Goal: Task Accomplishment & Management: Use online tool/utility

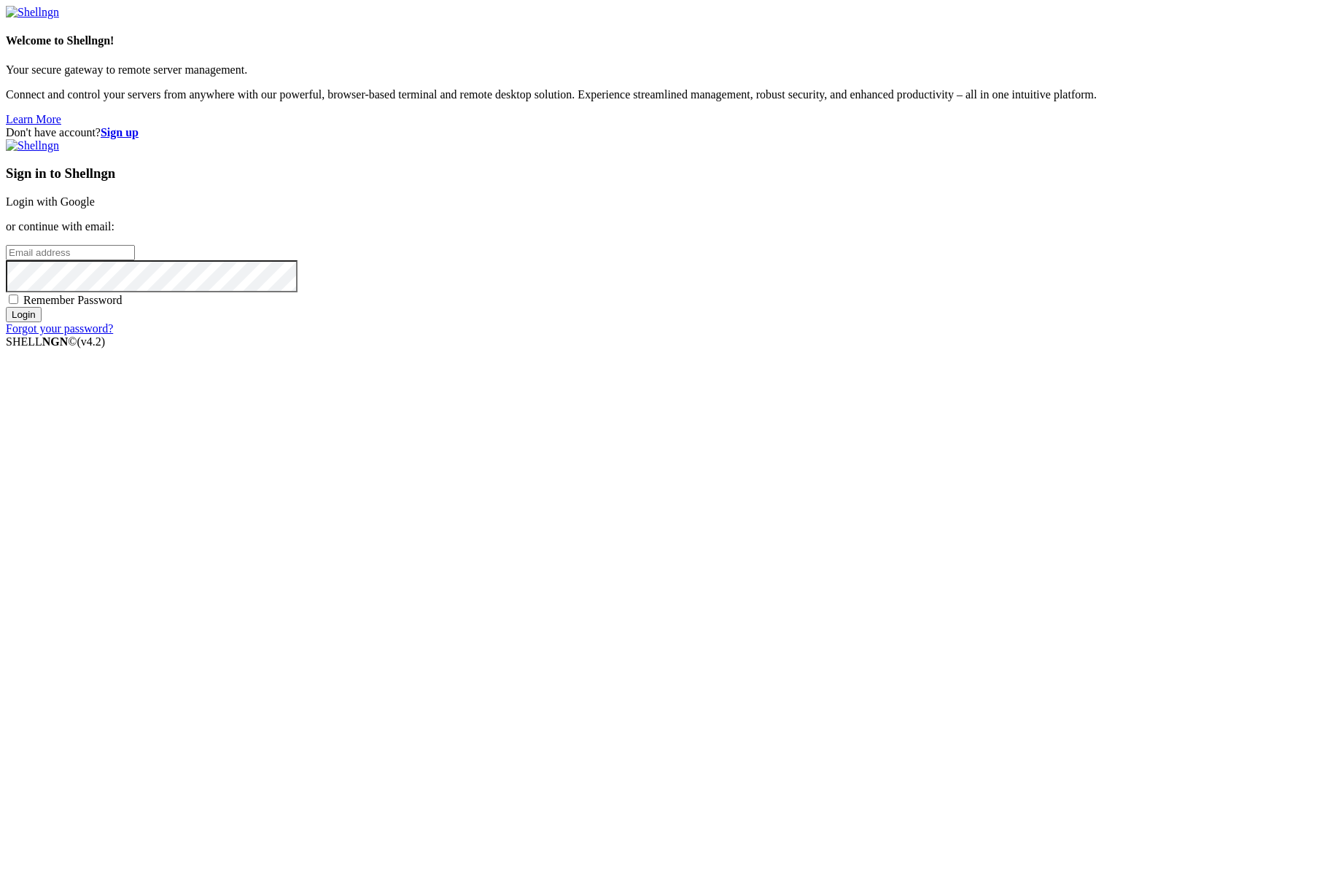
drag, startPoint x: 880, startPoint y: 349, endPoint x: 886, endPoint y: 356, distance: 9.2
click at [880, 336] on div "Sign in to Shellngn Login with Google or continue with email: Remember Password…" at bounding box center [670, 237] width 1330 height 196
click at [95, 207] on link "Login with Google" at bounding box center [50, 201] width 89 height 12
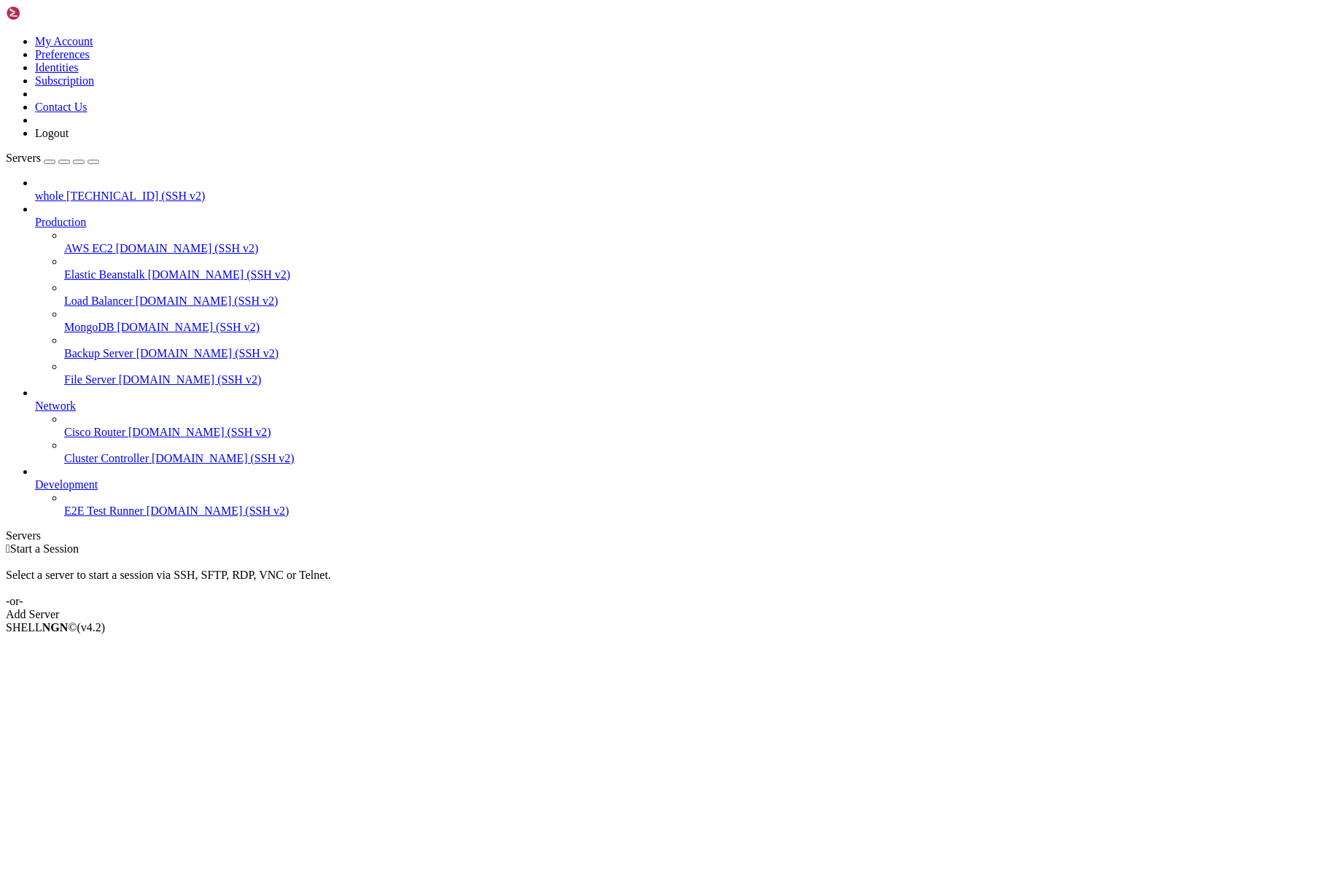
click at [81, 190] on span "[TECHNICAL_ID] (SSH v2)" at bounding box center [135, 195] width 139 height 12
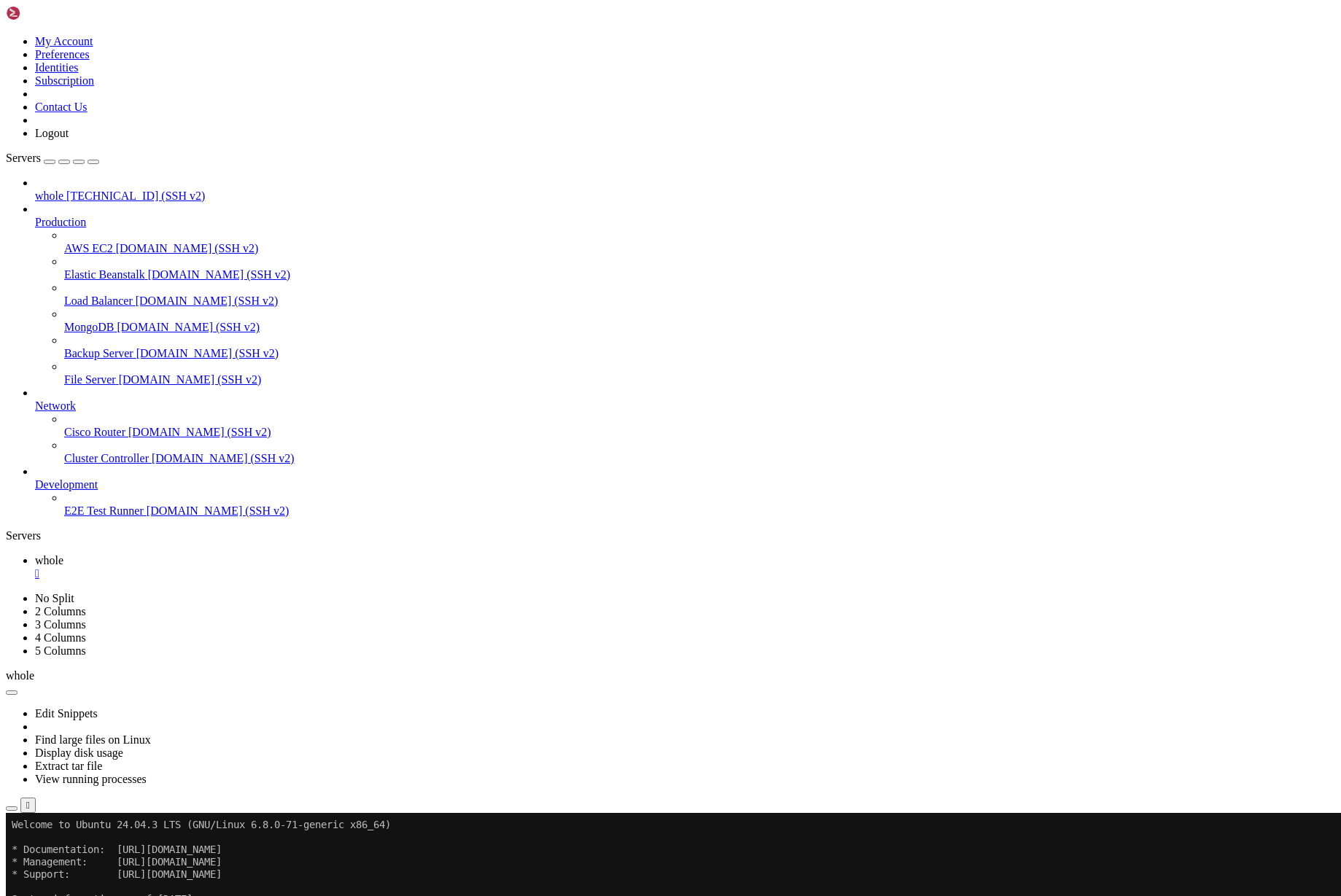
click at [64, 853] on button "Reconnect" at bounding box center [34, 861] width 59 height 15
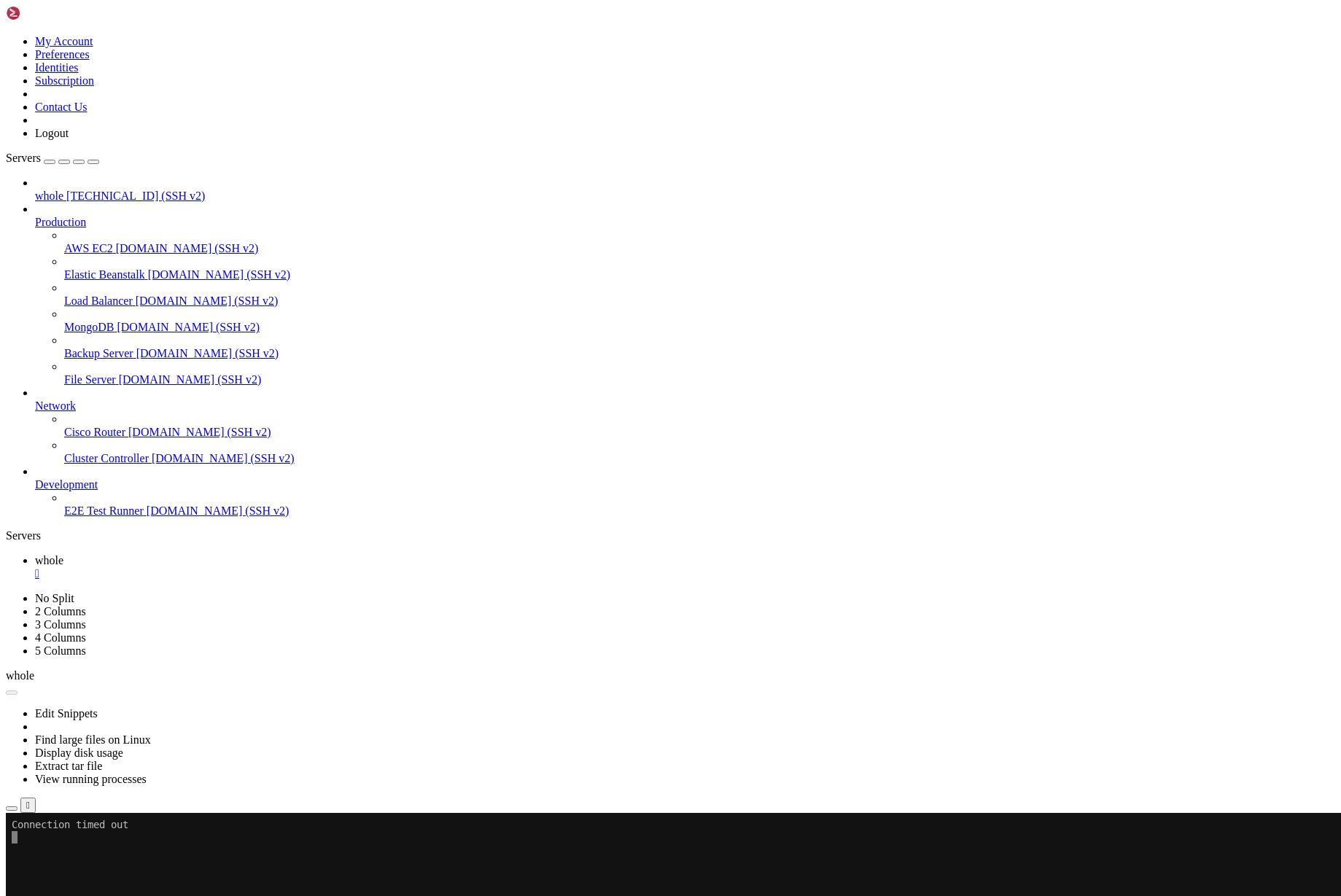
click at [64, 853] on button "Reconnect" at bounding box center [34, 861] width 59 height 15
click at [75, 876] on li "Connect" at bounding box center [101, 883] width 133 height 13
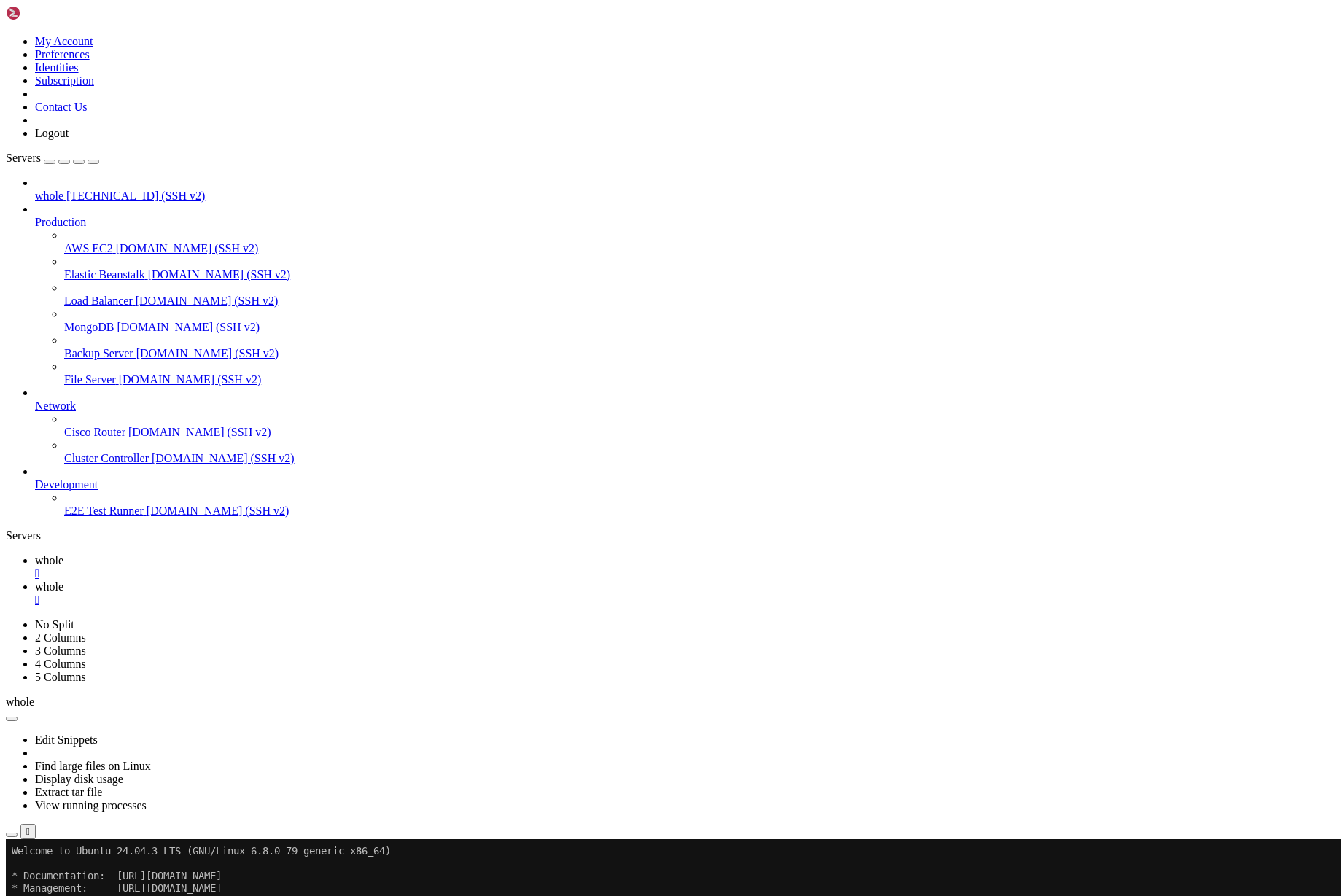
scroll to position [0, 0]
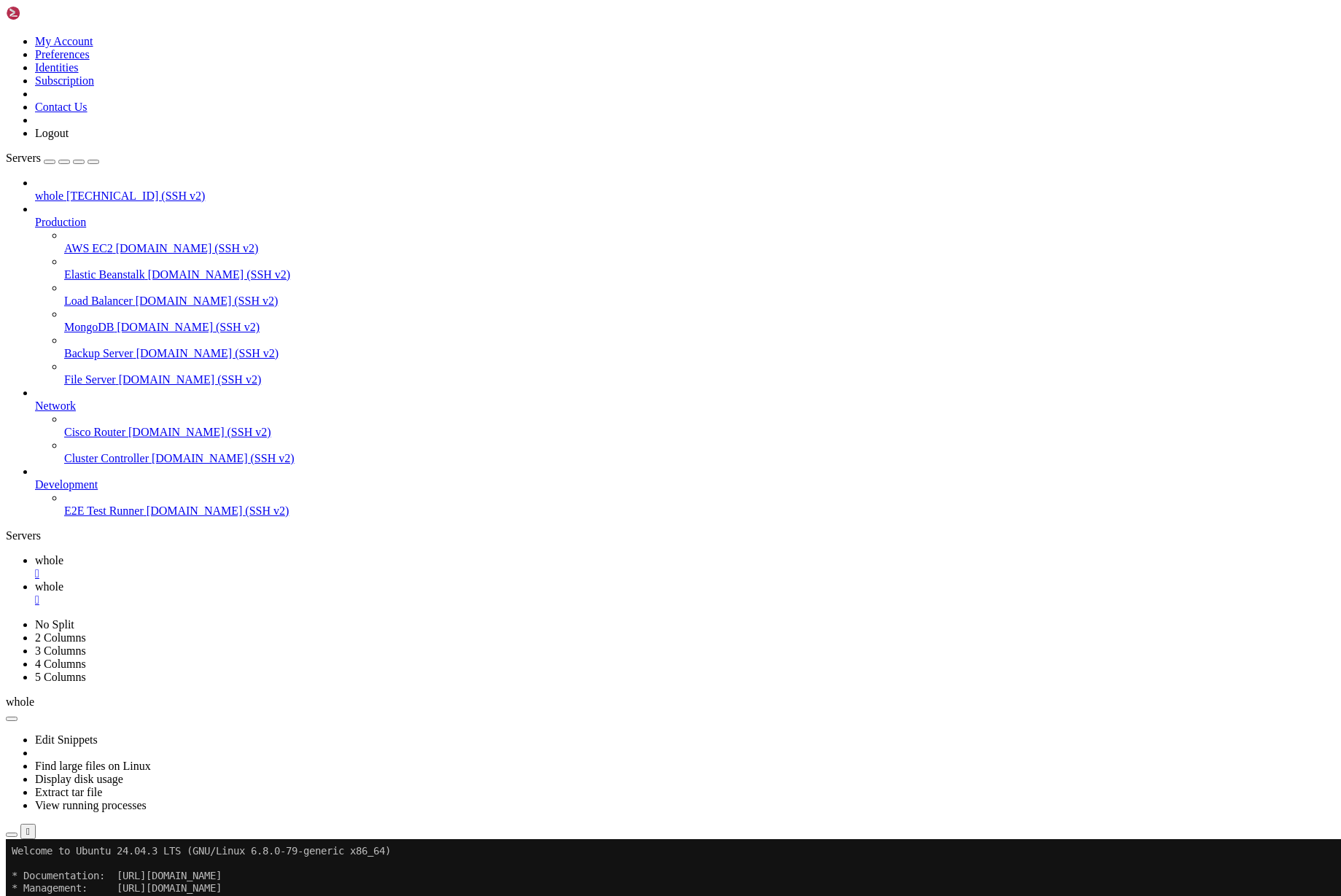
drag, startPoint x: 448, startPoint y: 1278, endPoint x: 340, endPoint y: 1245, distance: 112.9
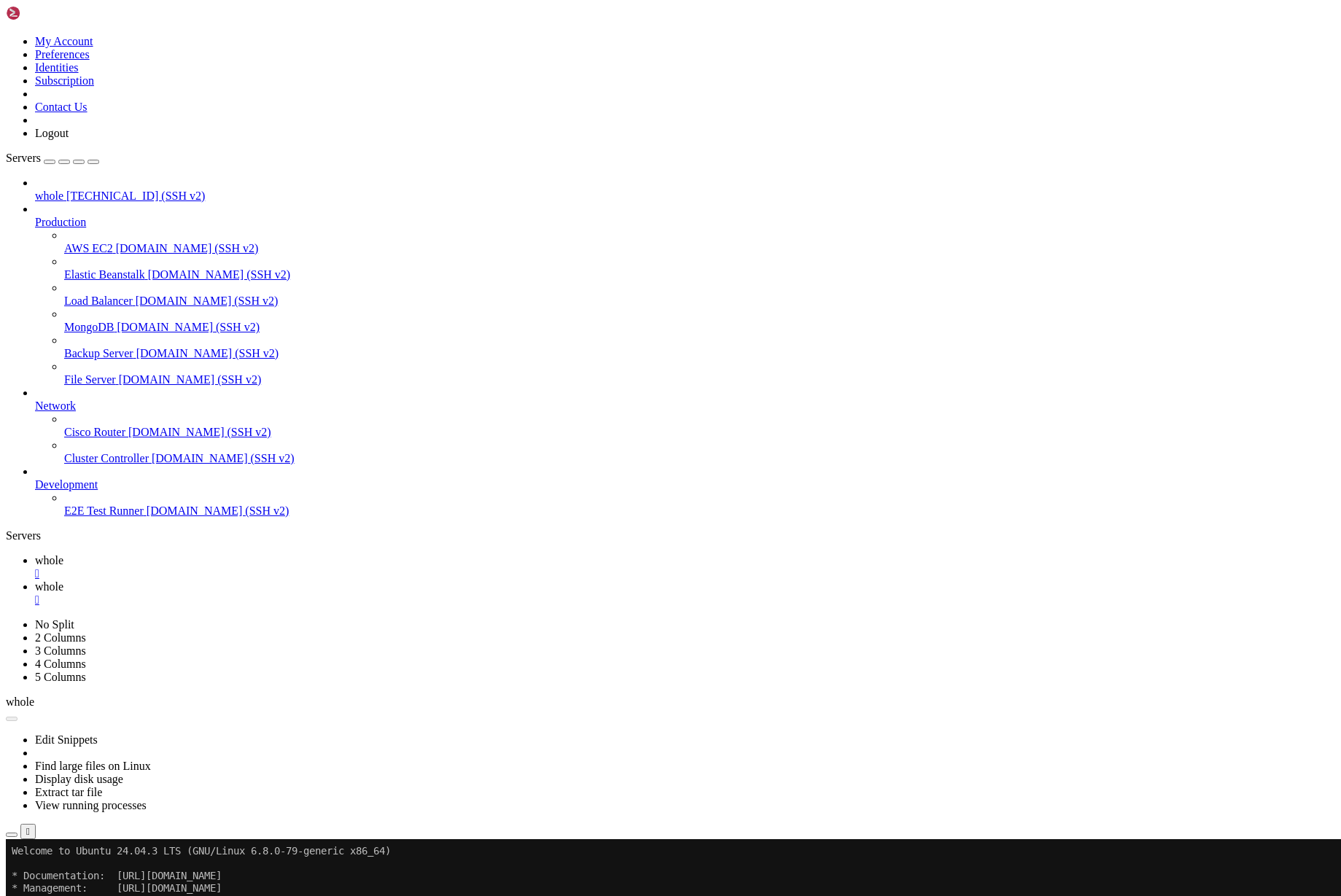
drag, startPoint x: 340, startPoint y: 1247, endPoint x: 252, endPoint y: 1193, distance: 103.2
click at [322, 593] on div "" at bounding box center [685, 600] width 1300 height 13
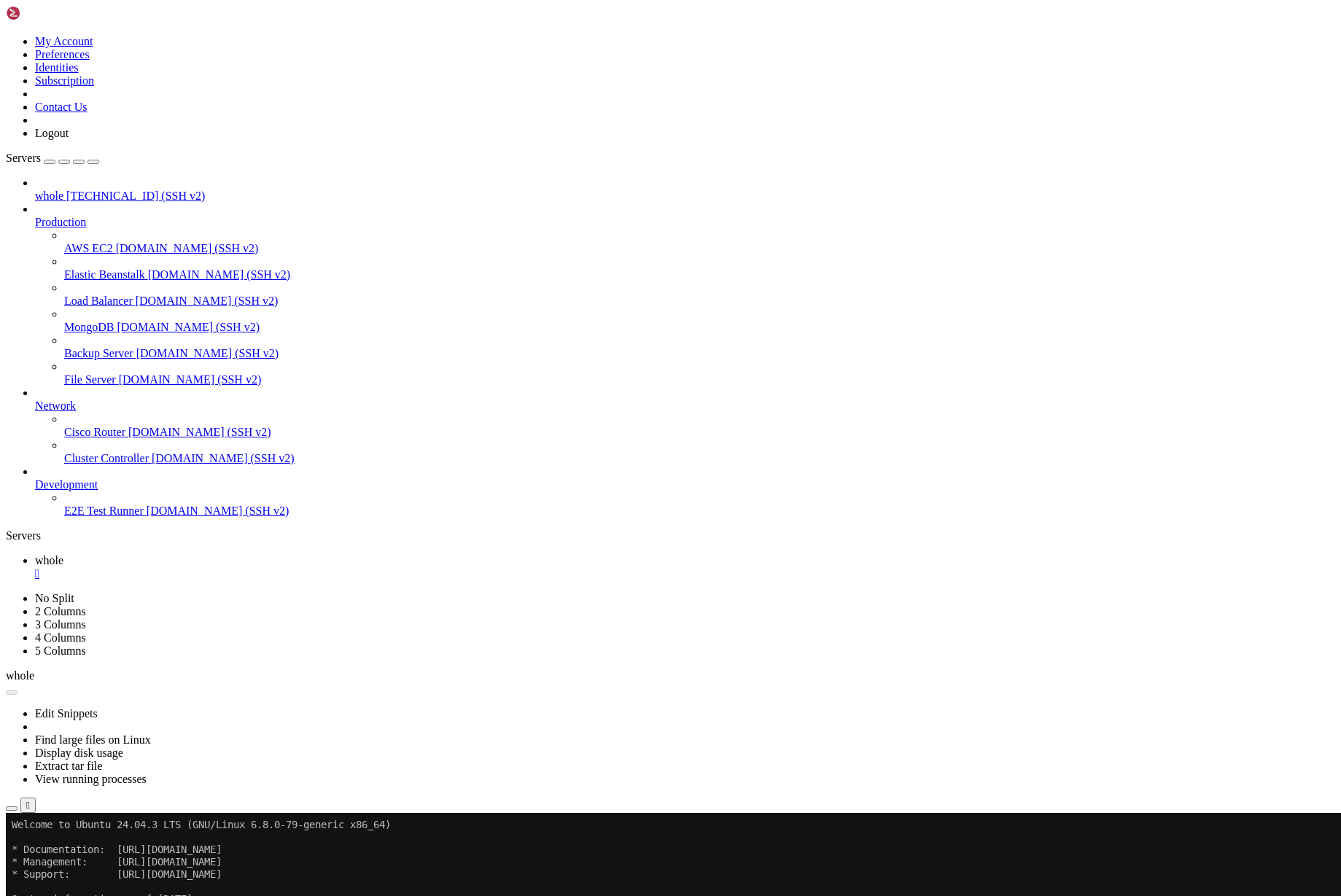
click at [64, 853] on button "Reconnect" at bounding box center [34, 861] width 59 height 15
click at [255, 876] on x-row at bounding box center [585, 874] width 1146 height 12
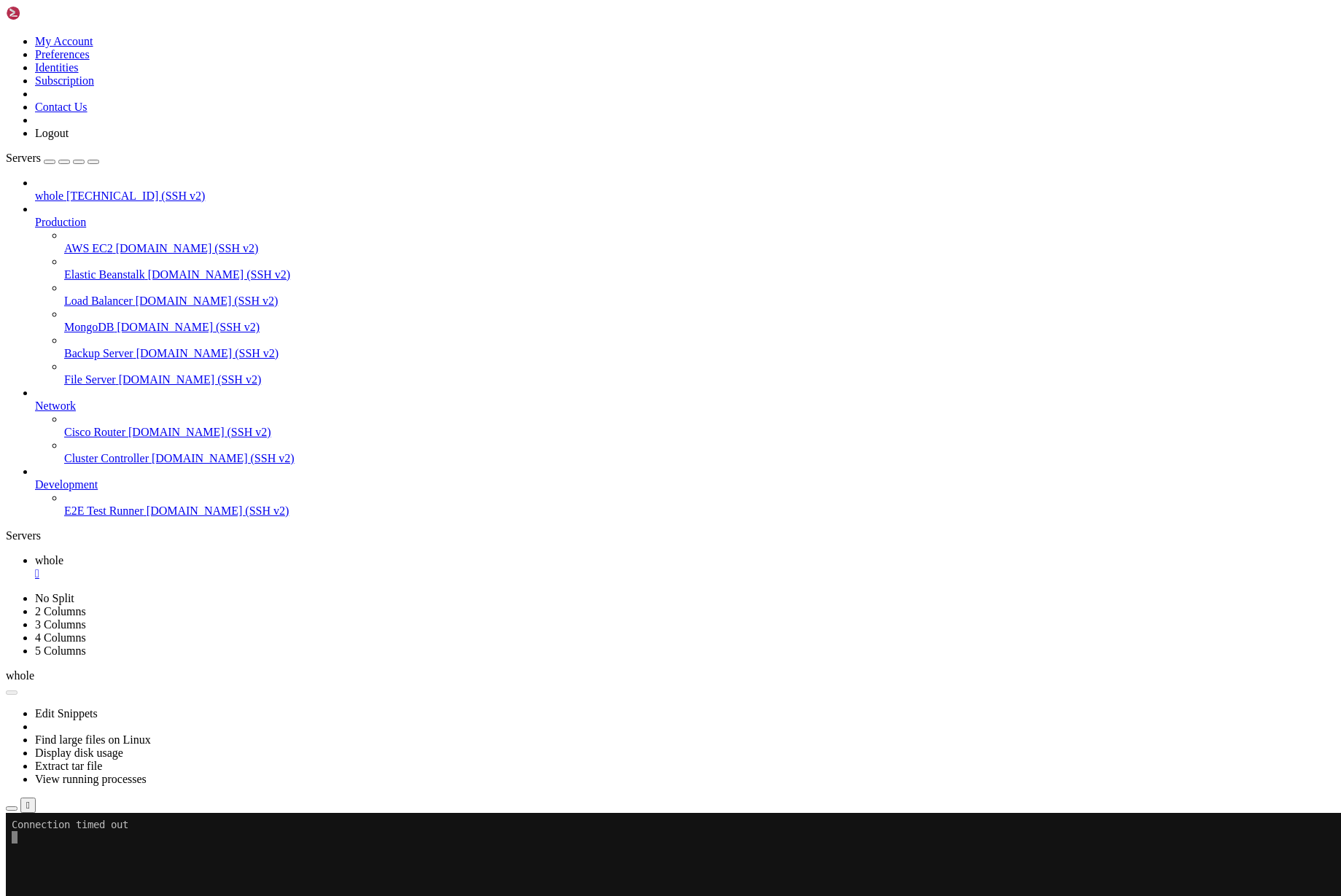
click at [64, 853] on button "Reconnect" at bounding box center [34, 861] width 59 height 15
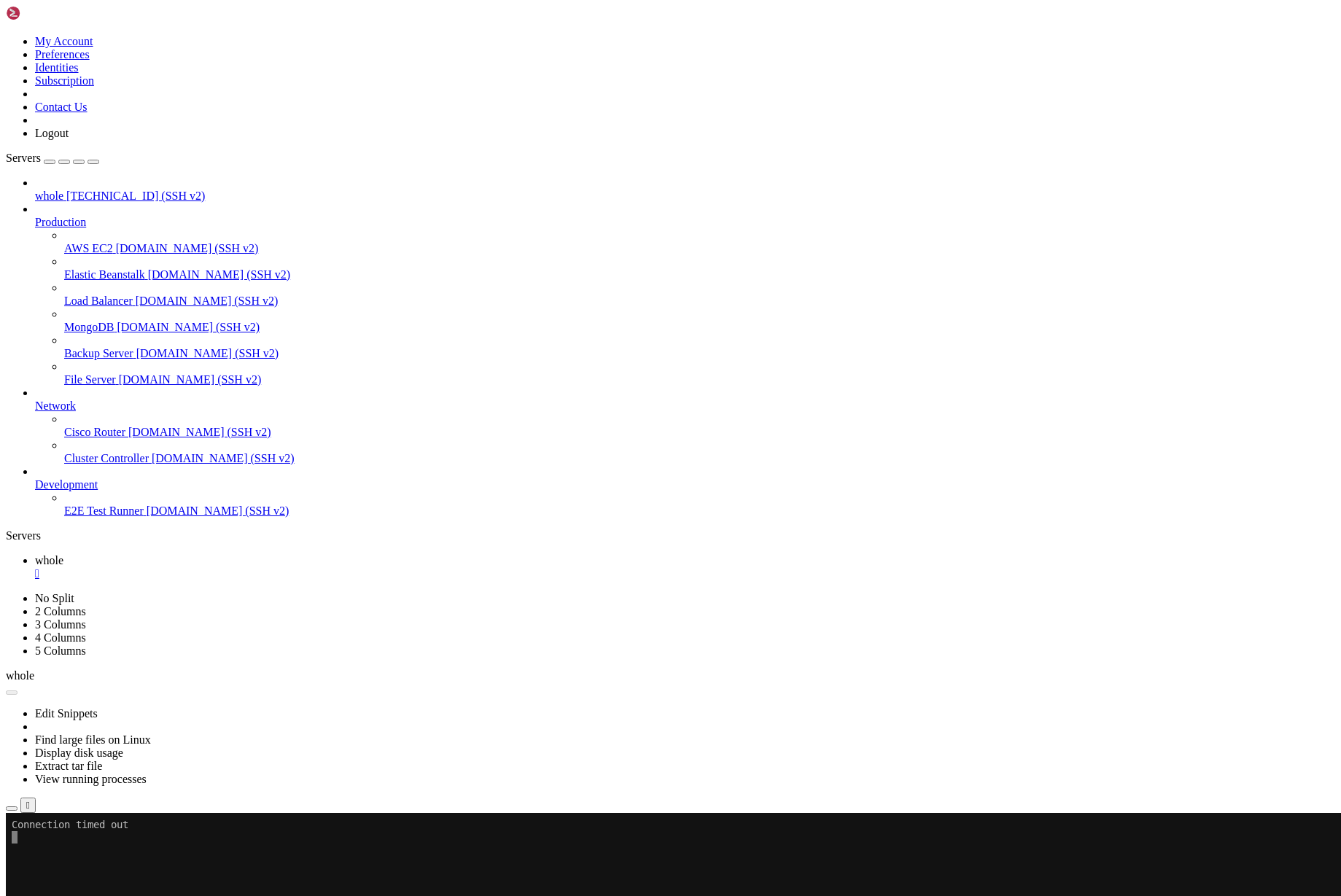
click at [64, 853] on button "Reconnect" at bounding box center [34, 861] width 59 height 15
click at [381, 188] on div at bounding box center [670, 448] width 1341 height 896
click at [64, 853] on button "Reconnect" at bounding box center [34, 861] width 59 height 15
click at [1169, 840] on div "Connection Closed Reconnect Connection timed out" at bounding box center [670, 861] width 1330 height 42
click at [64, 853] on button "Reconnect" at bounding box center [34, 861] width 59 height 15
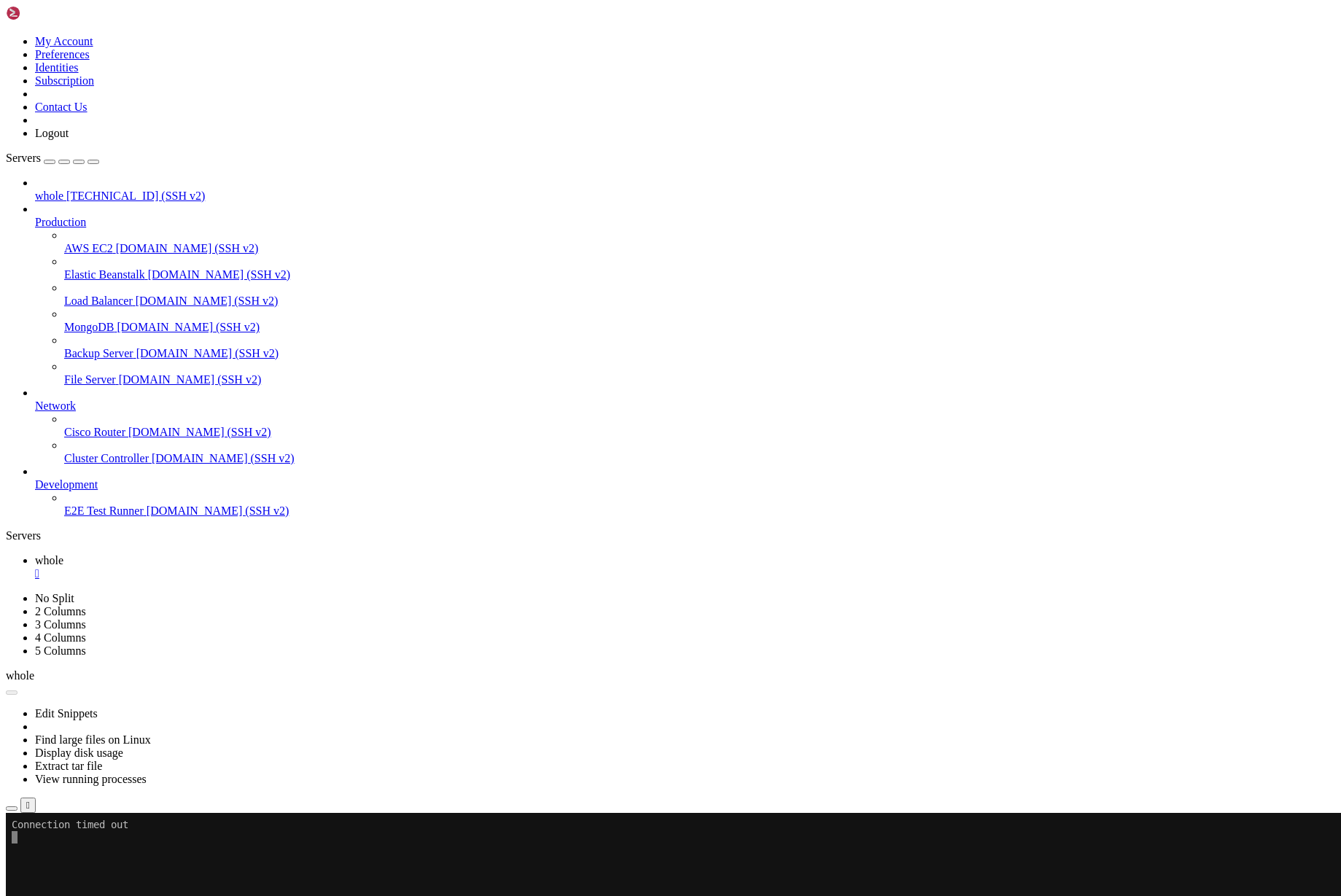
click at [1142, 853] on div "Reconnect" at bounding box center [670, 861] width 1330 height 15
click at [64, 853] on button "Reconnect" at bounding box center [34, 861] width 59 height 15
click at [774, 840] on h4 "Connection Closed Reconnect Connection timed out" at bounding box center [670, 861] width 1330 height 42
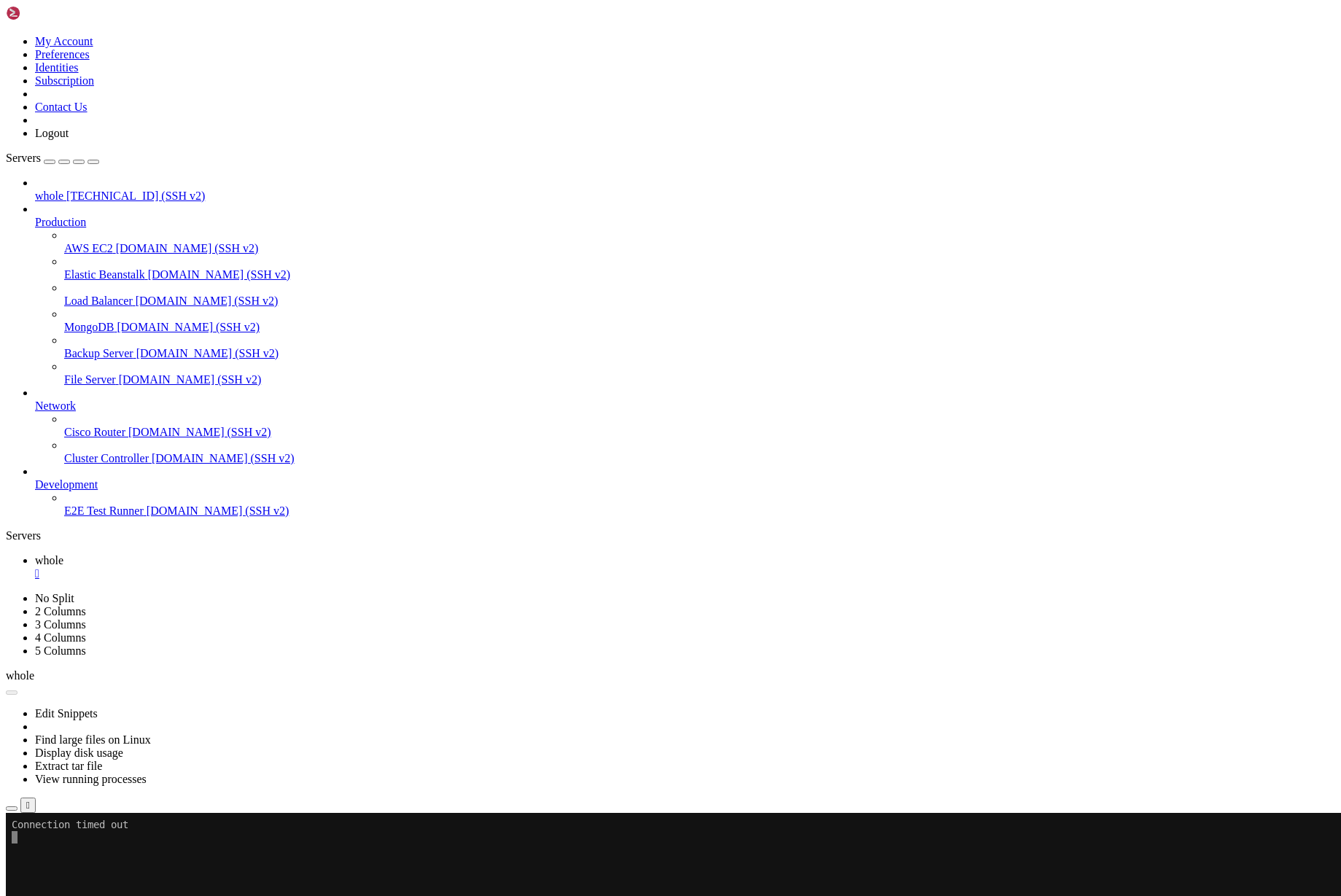
click at [64, 853] on button "Reconnect" at bounding box center [34, 861] width 59 height 15
click at [738, 853] on div "Reconnect" at bounding box center [670, 861] width 1330 height 15
click at [64, 853] on button "Reconnect" at bounding box center [34, 861] width 59 height 15
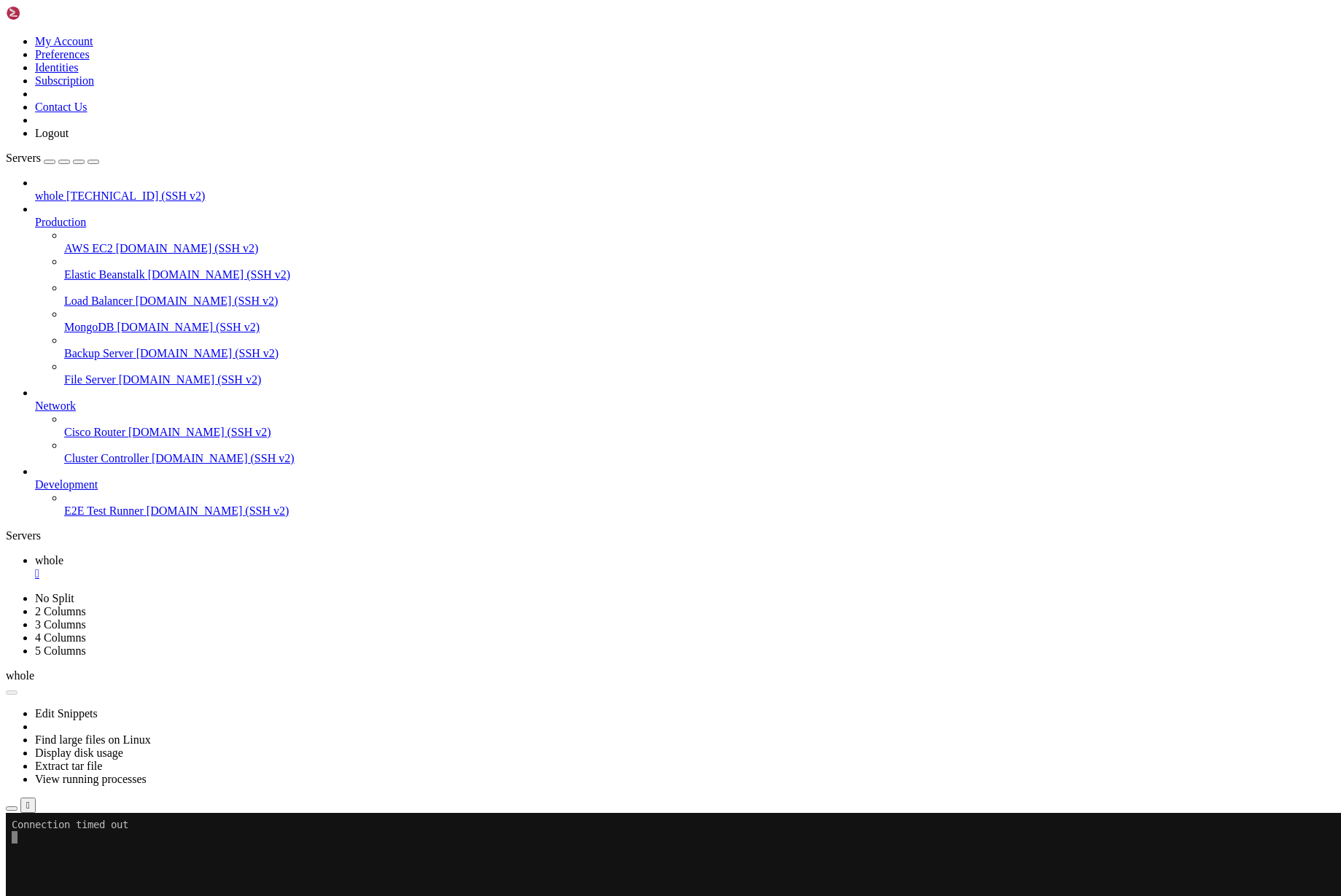
click at [64, 853] on button "Reconnect" at bounding box center [34, 861] width 59 height 15
drag, startPoint x: 316, startPoint y: 813, endPoint x: 137, endPoint y: 1020, distance: 273.7
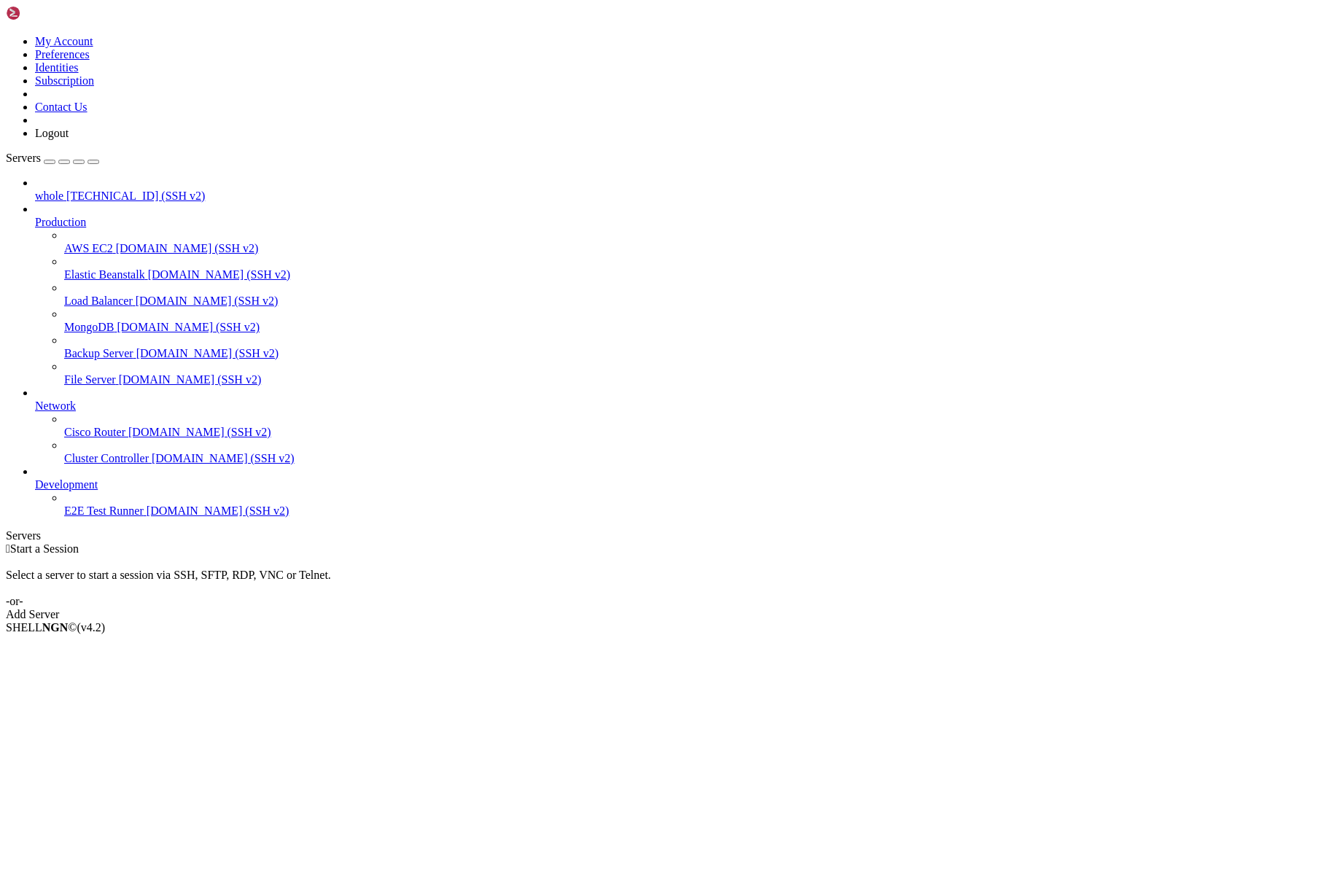
click at [63, 190] on span "whole" at bounding box center [49, 195] width 29 height 12
click at [67, 190] on span "[TECHNICAL_ID] (SSH v2)" at bounding box center [135, 195] width 139 height 12
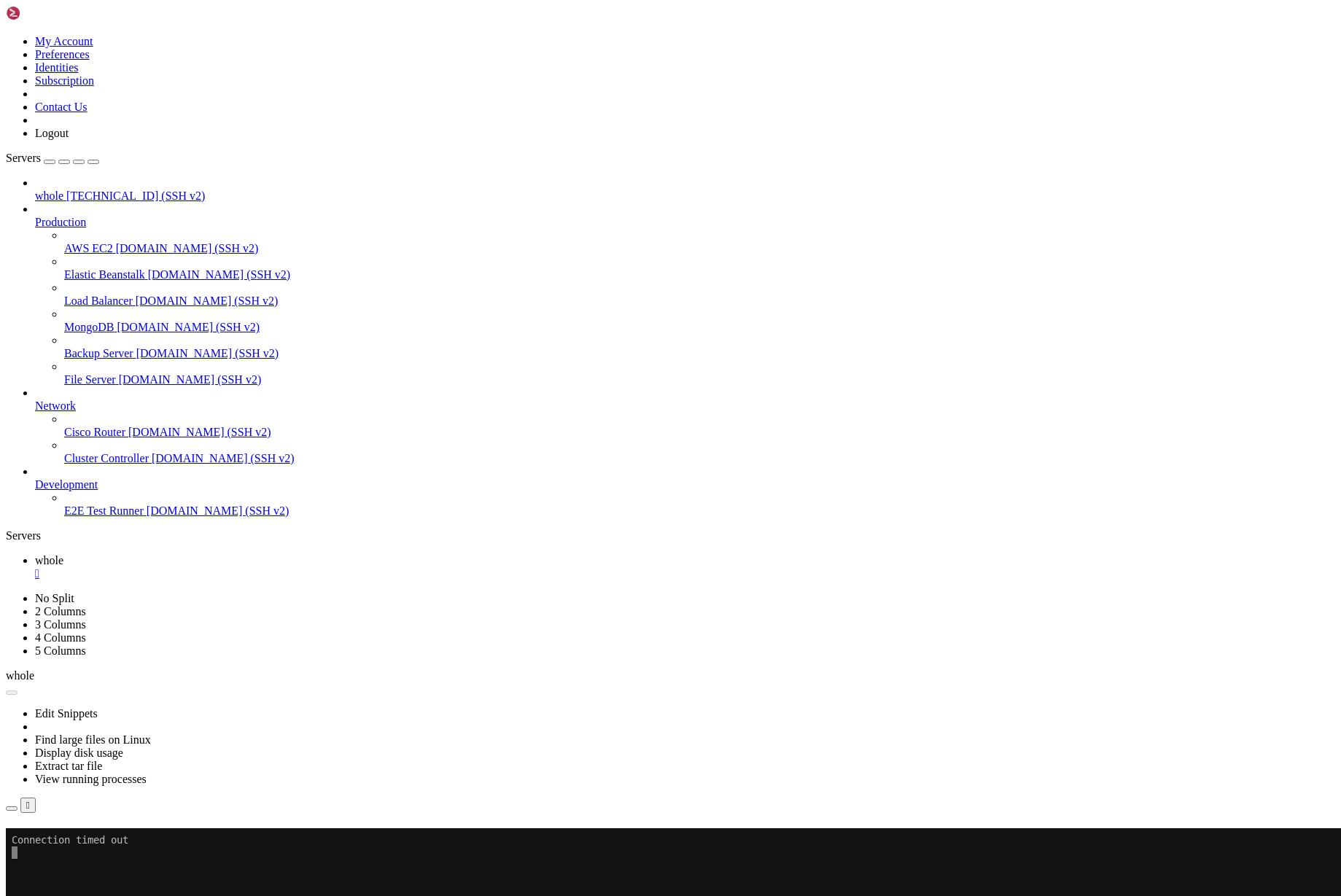
click at [64, 841] on button "Reconnect" at bounding box center [34, 849] width 59 height 15
click at [769, 841] on div "Reconnect" at bounding box center [670, 849] width 1330 height 15
click at [64, 841] on button "Reconnect" at bounding box center [34, 849] width 59 height 15
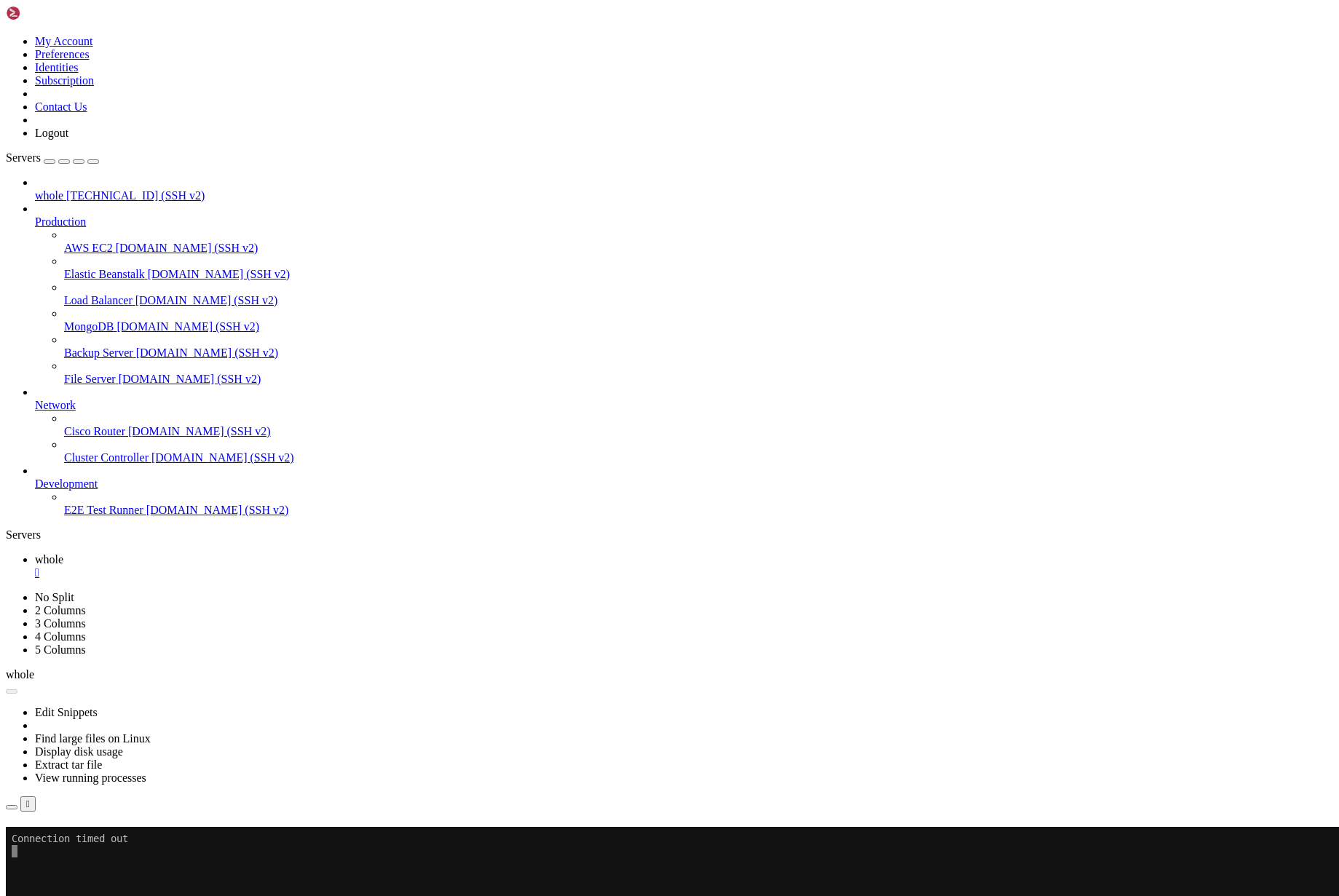
click at [64, 840] on button "Reconnect" at bounding box center [34, 848] width 58 height 15
click at [758, 840] on div "Reconnect" at bounding box center [670, 848] width 1328 height 15
click at [64, 840] on button "Reconnect" at bounding box center [34, 848] width 58 height 15
